Goal: Information Seeking & Learning: Learn about a topic

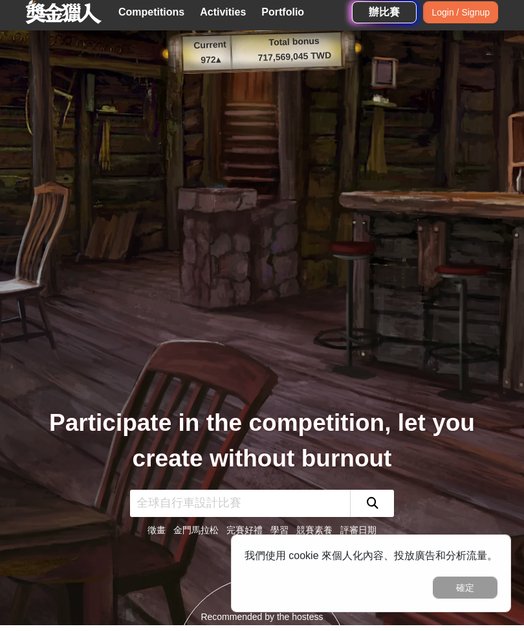
scroll to position [39, 0]
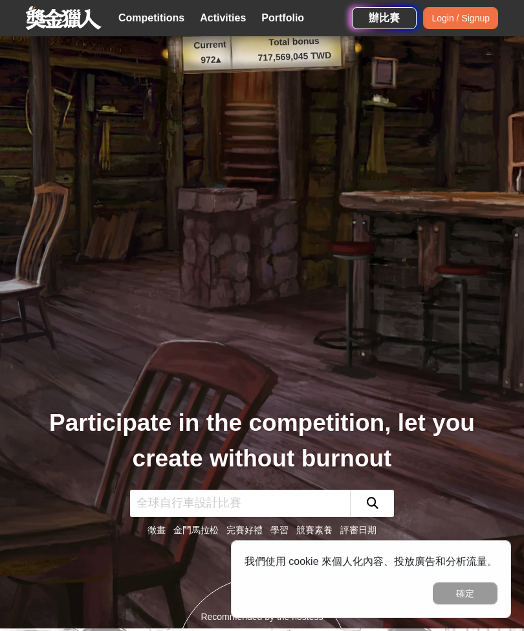
click at [456, 593] on button "確定" at bounding box center [465, 593] width 65 height 22
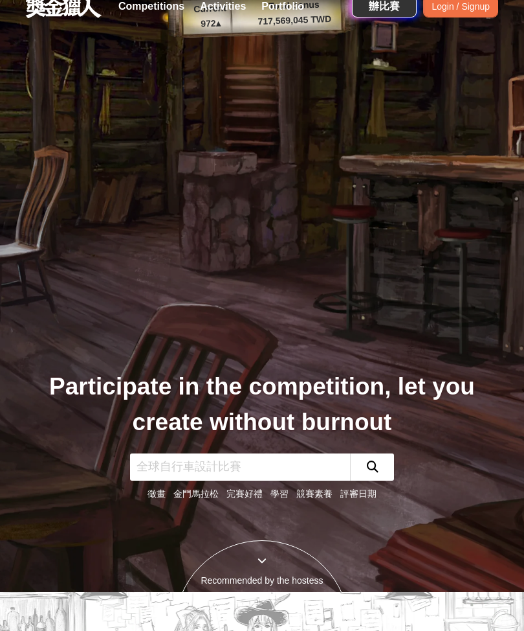
scroll to position [0, 0]
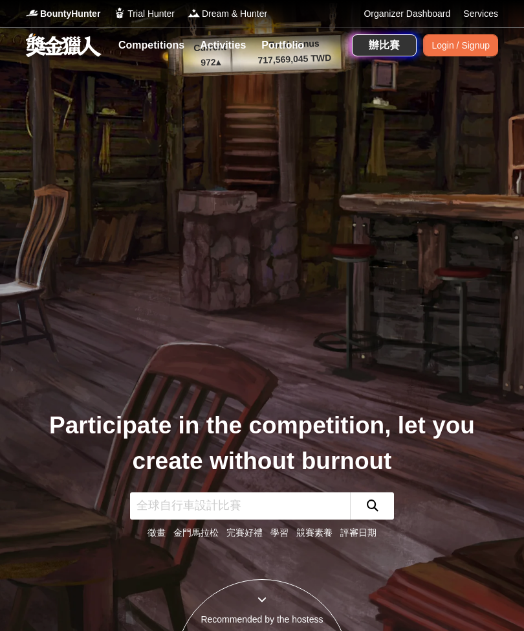
click at [139, 47] on link "Competitions" at bounding box center [151, 45] width 76 height 18
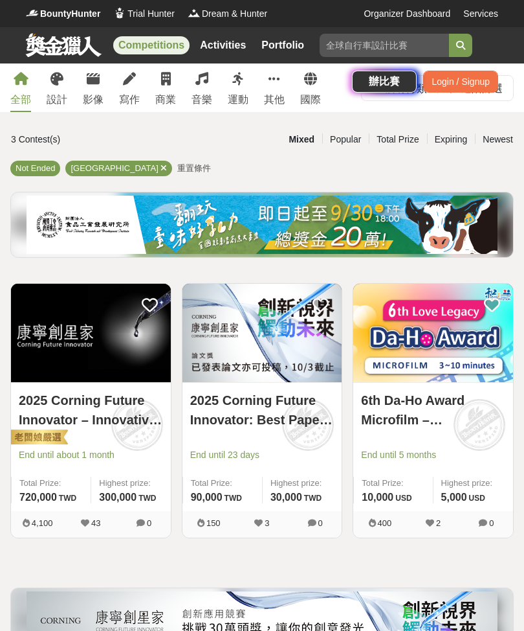
click at [98, 90] on div "Competitions Activities Portfolio 運動健康 挑戰自我 青少年 國內 限量好禮 健康長大 辦比賽 Login / Signup" at bounding box center [262, 63] width 524 height 73
click at [95, 80] on div "Competitions Activities Portfolio 運動健康 挑戰自我 青少年 國內 限量好禮 健康長大 辦比賽 Login / Signup" at bounding box center [262, 63] width 524 height 73
click at [100, 76] on div "Competitions Activities Portfolio 運動健康 挑戰自我 青少年 國內 限量好禮 健康長大 辦比賽 Login / Signup" at bounding box center [262, 63] width 524 height 73
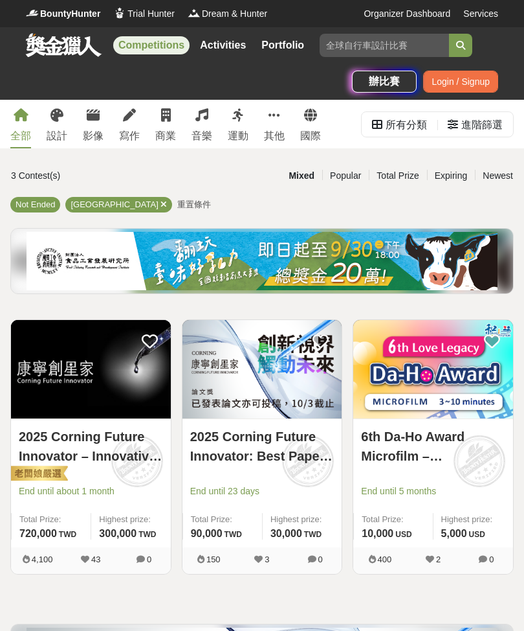
click at [93, 115] on icon at bounding box center [93, 115] width 13 height 13
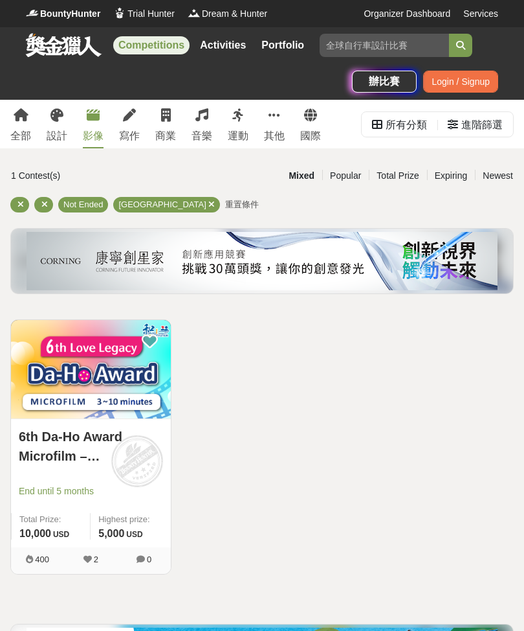
click at [43, 201] on icon at bounding box center [44, 204] width 6 height 8
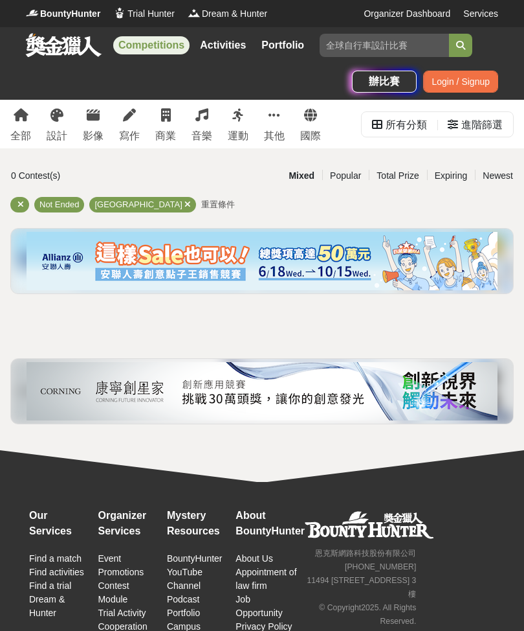
click at [23, 207] on icon at bounding box center [20, 204] width 6 height 8
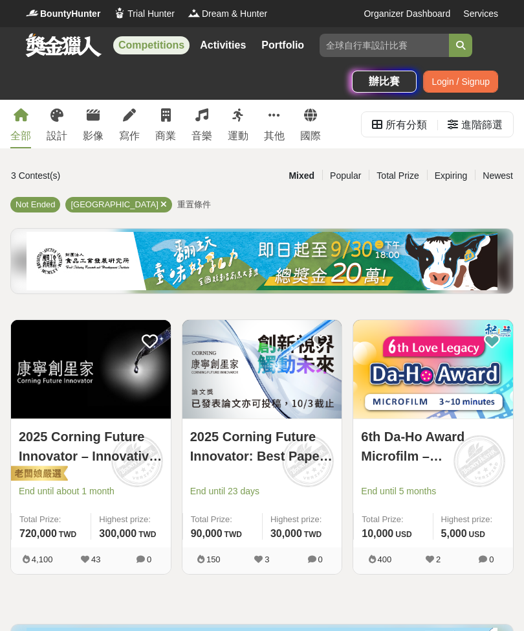
click at [109, 203] on div "[GEOGRAPHIC_DATA]" at bounding box center [118, 205] width 106 height 16
click at [95, 210] on div "[GEOGRAPHIC_DATA]" at bounding box center [118, 205] width 106 height 16
click at [161, 202] on icon at bounding box center [164, 204] width 6 height 8
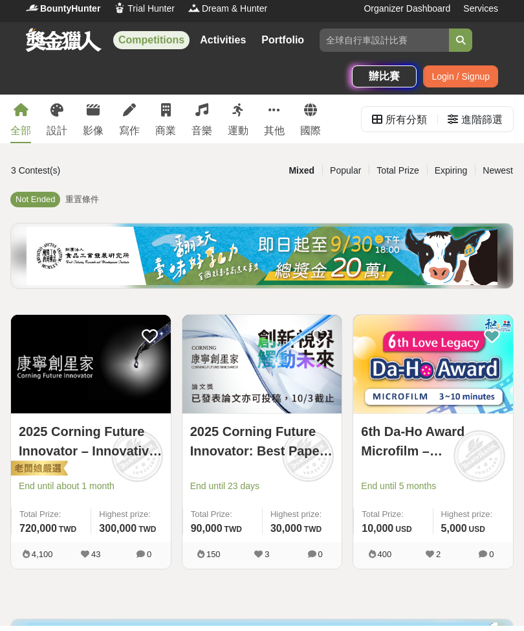
scroll to position [5, 0]
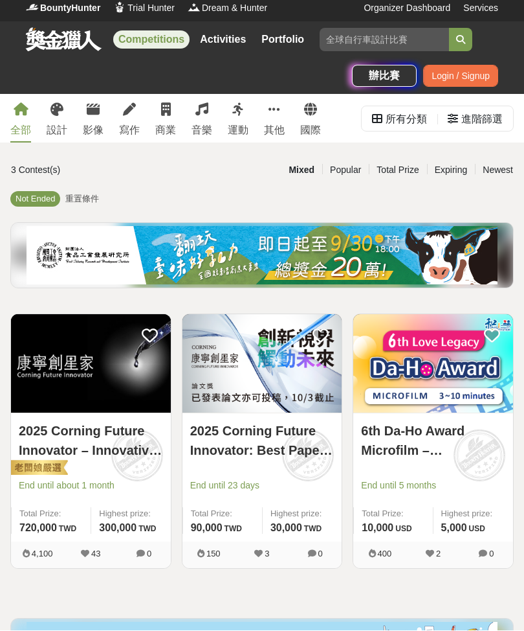
click at [19, 194] on span "Not Ended" at bounding box center [35, 199] width 39 height 10
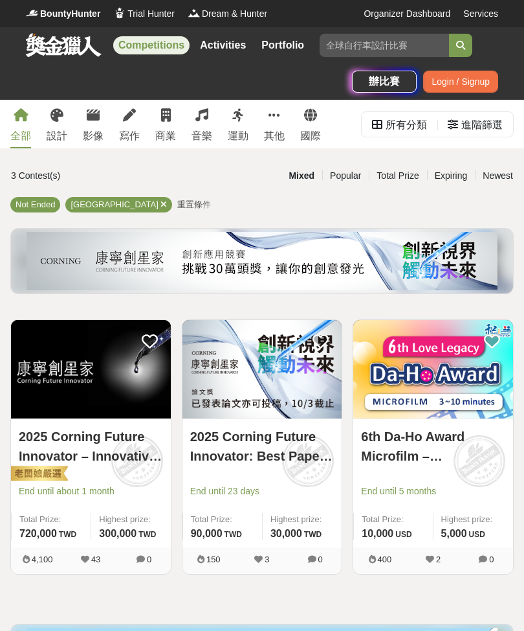
click at [40, 56] on link at bounding box center [64, 44] width 78 height 25
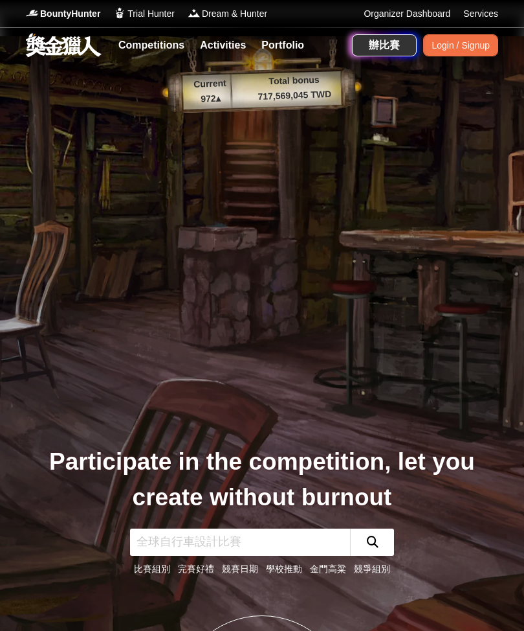
click at [157, 50] on link "Competitions" at bounding box center [151, 45] width 76 height 18
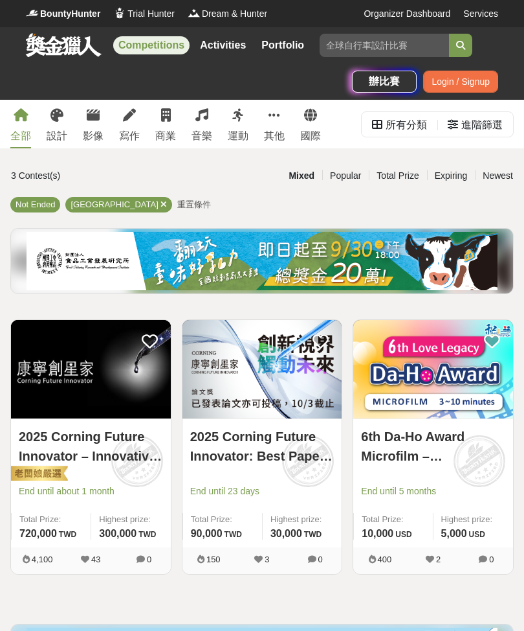
click at [98, 121] on icon at bounding box center [93, 115] width 13 height 13
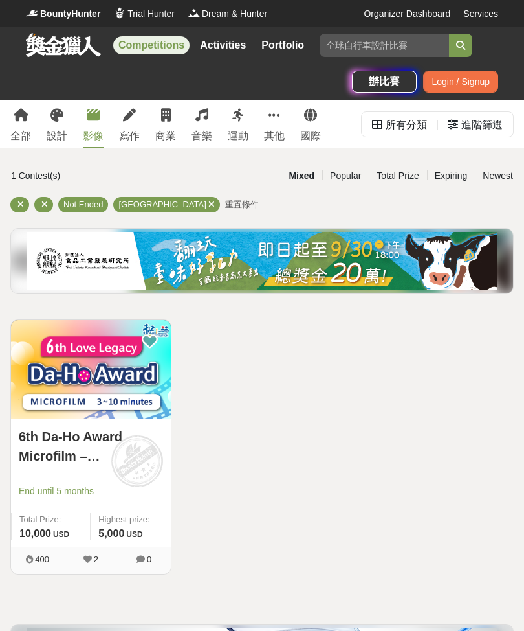
click at [129, 124] on link "寫作" at bounding box center [129, 124] width 21 height 49
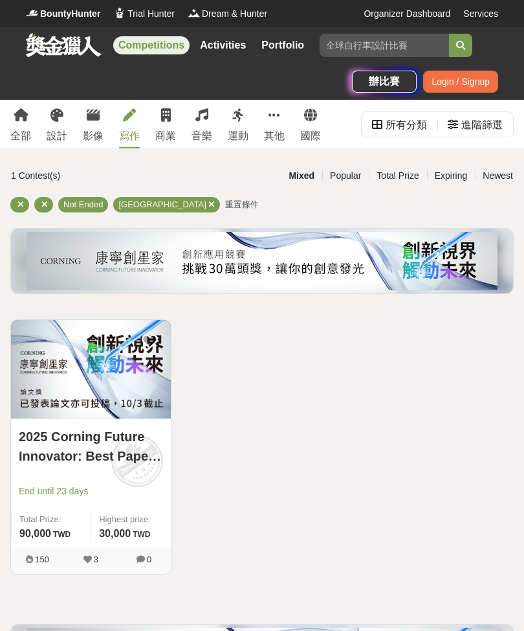
click at [16, 122] on link "全部" at bounding box center [20, 124] width 21 height 49
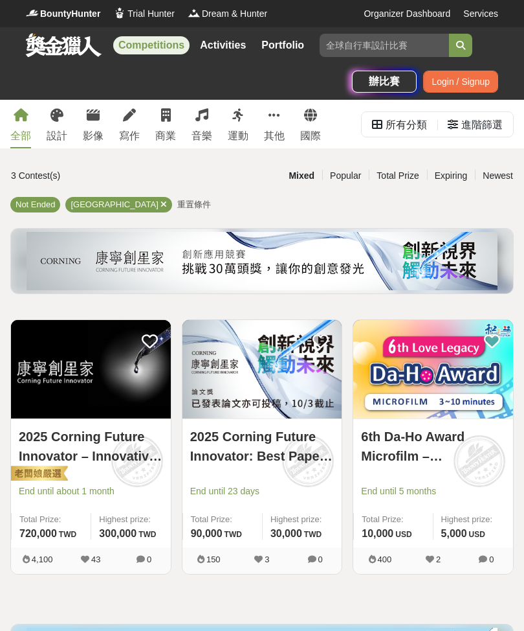
click at [39, 33] on link at bounding box center [64, 44] width 78 height 25
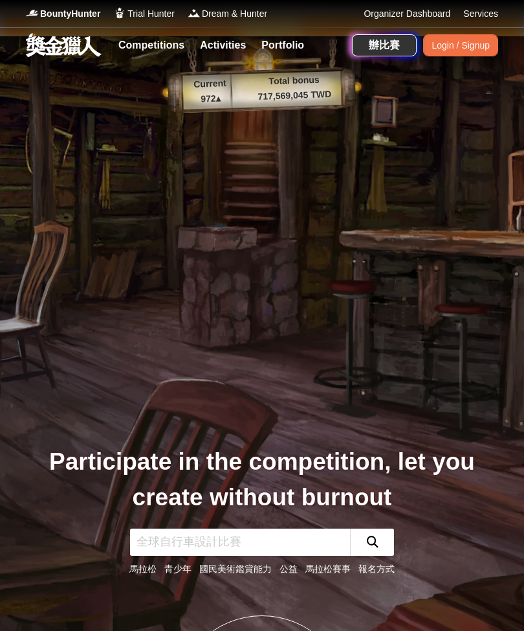
click at [483, 19] on link "Services" at bounding box center [481, 14] width 35 height 14
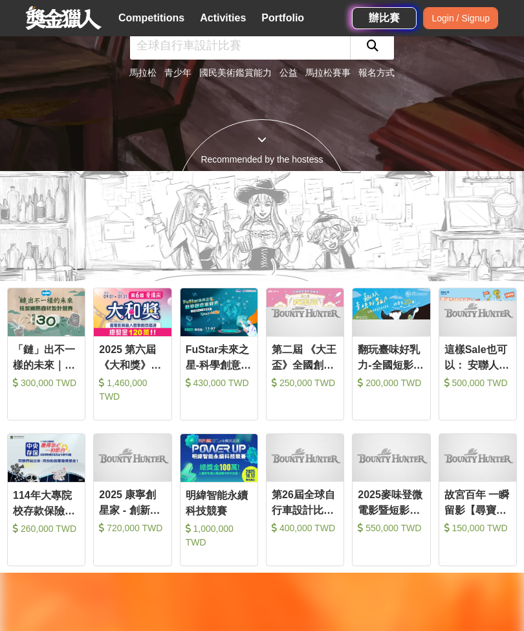
scroll to position [440, 0]
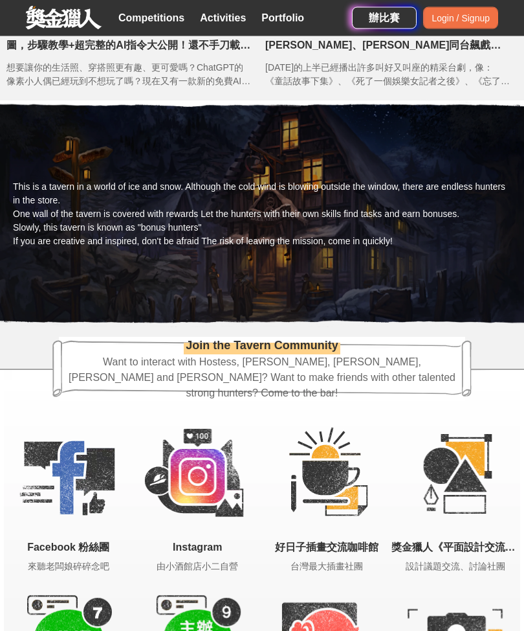
click at [241, 23] on link "Activities" at bounding box center [223, 18] width 56 height 18
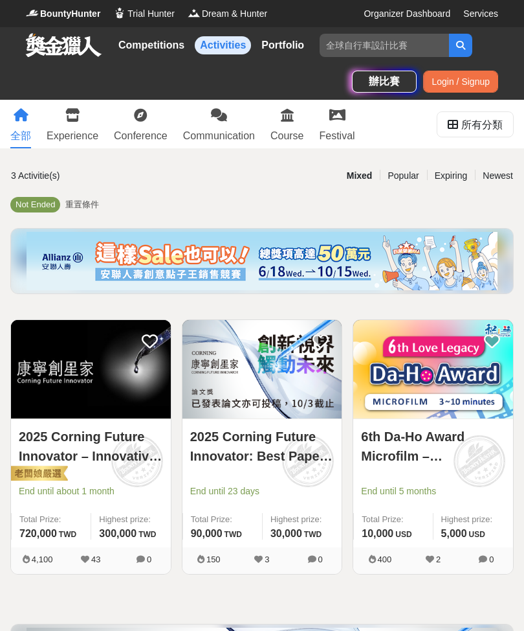
click at [269, 39] on link "Portfolio" at bounding box center [282, 45] width 53 height 18
